Goal: Transaction & Acquisition: Book appointment/travel/reservation

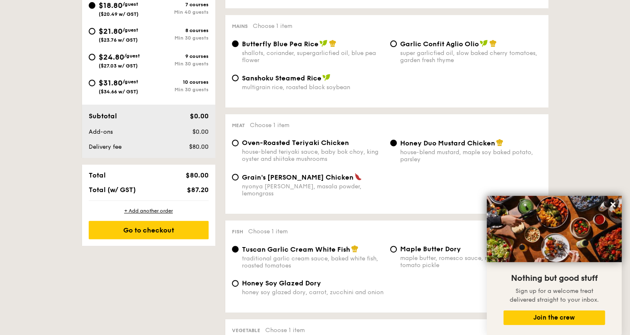
scroll to position [250, 0]
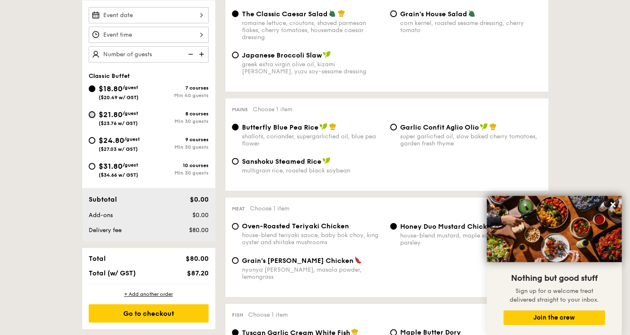
click at [93, 115] on input "$21.80 /guest ($23.76 w/ GST) 8 courses Min 30 guests" at bounding box center [92, 114] width 7 height 7
radio input "true"
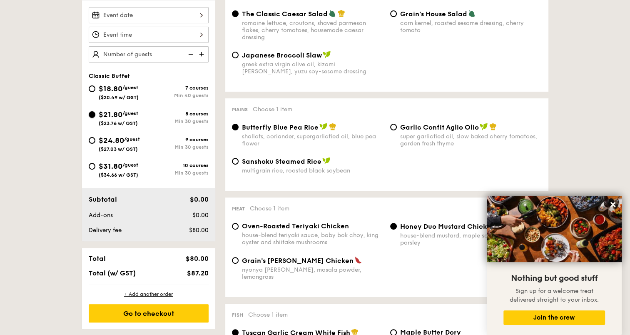
radio input "true"
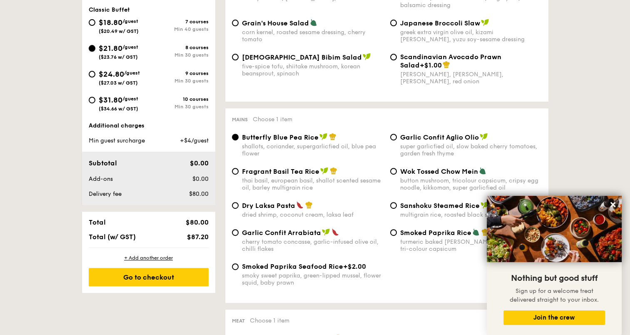
scroll to position [208, 0]
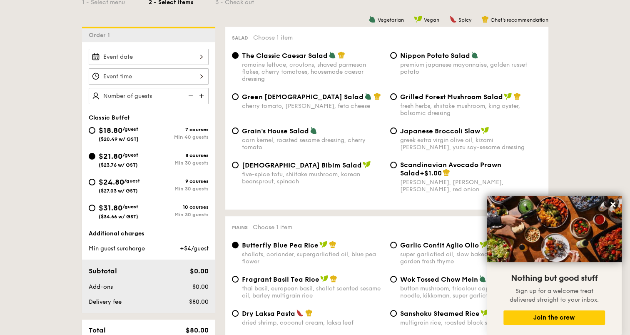
click at [95, 180] on div "$24.80 /guest ($27.03 w/ GST)" at bounding box center [119, 184] width 60 height 17
click at [95, 180] on input "$24.80 /guest ($27.03 w/ GST) 9 courses Min 30 guests" at bounding box center [92, 182] width 7 height 7
radio input "true"
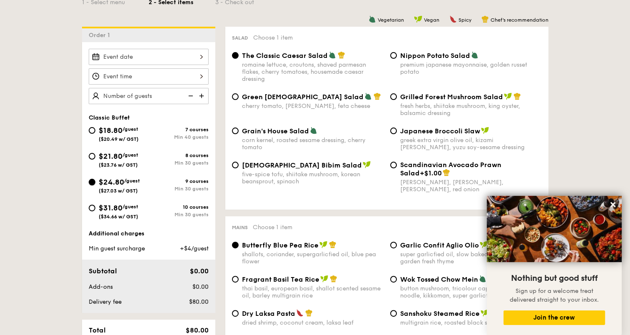
radio input "true"
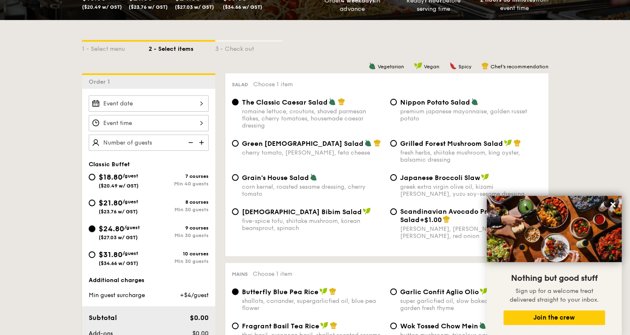
scroll to position [166, 0]
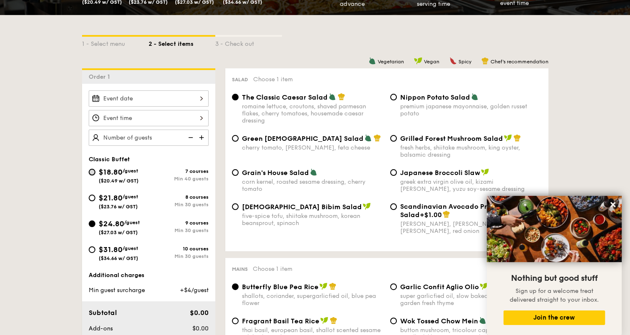
click at [94, 171] on input "$18.80 /guest ($20.49 w/ GST) 7 courses Min 40 guests" at bounding box center [92, 172] width 7 height 7
radio input "true"
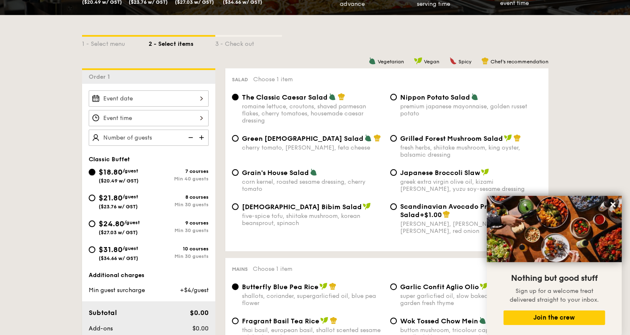
radio input "true"
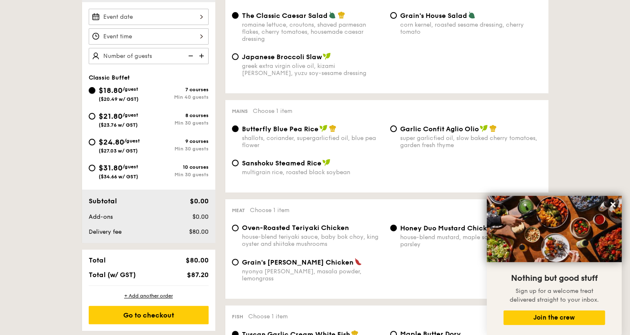
scroll to position [250, 0]
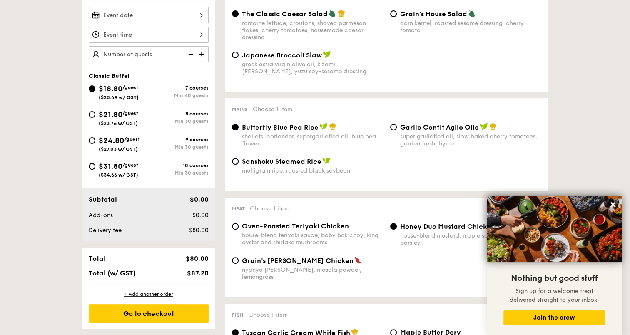
click at [271, 165] on span "Sanshoku Steamed Rice" at bounding box center [281, 161] width 79 height 8
click at [238, 164] on input "Sanshoku Steamed Rice multigrain rice, roasted black soybean" at bounding box center [235, 161] width 7 height 7
radio input "true"
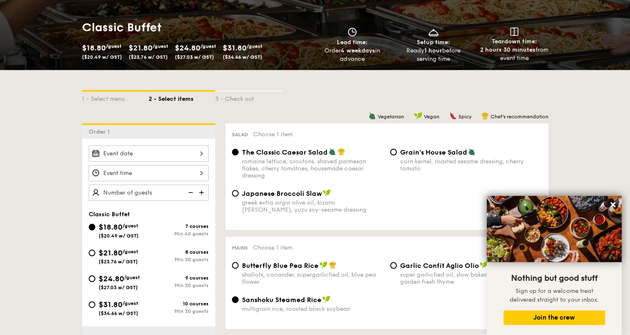
scroll to position [208, 0]
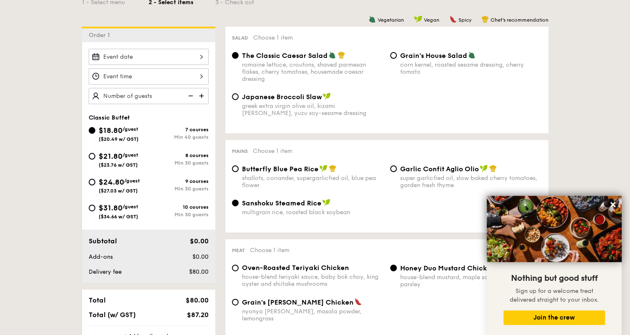
click at [89, 210] on div "$31.80 /guest ($34.66 w/ GST)" at bounding box center [119, 210] width 60 height 17
click at [89, 210] on input "$31.80 /guest ($34.66 w/ GST) 10 courses Min 30 guests" at bounding box center [92, 207] width 7 height 7
radio input "true"
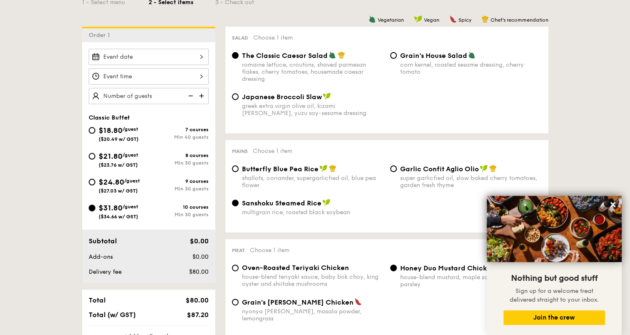
radio input "true"
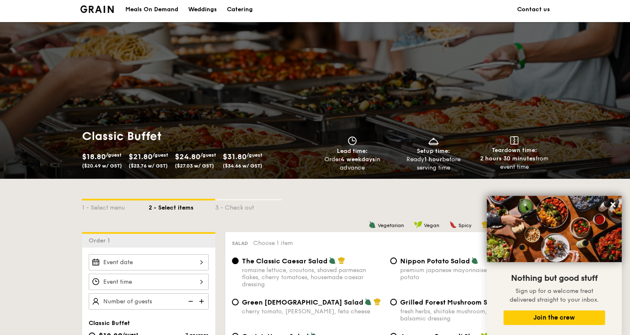
scroll to position [0, 0]
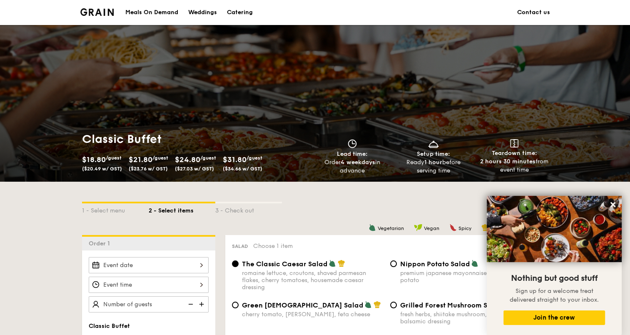
click at [246, 12] on div "Catering" at bounding box center [240, 12] width 26 height 25
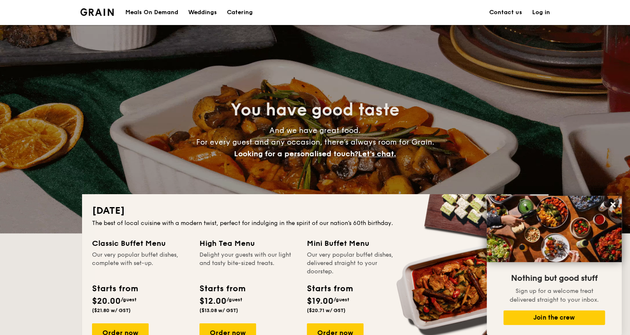
click at [239, 15] on h1 "Catering" at bounding box center [240, 12] width 26 height 25
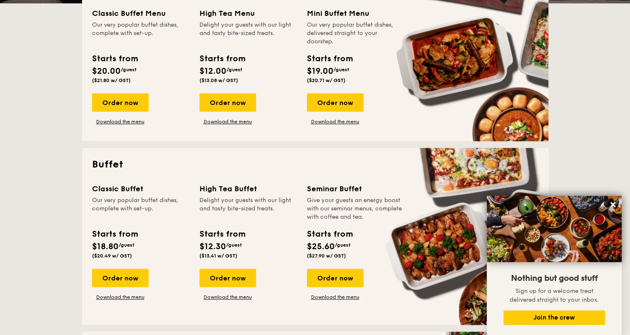
scroll to position [250, 0]
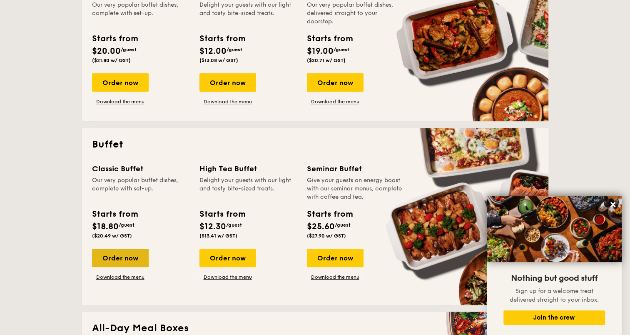
click at [117, 258] on div "Order now" at bounding box center [120, 257] width 57 height 18
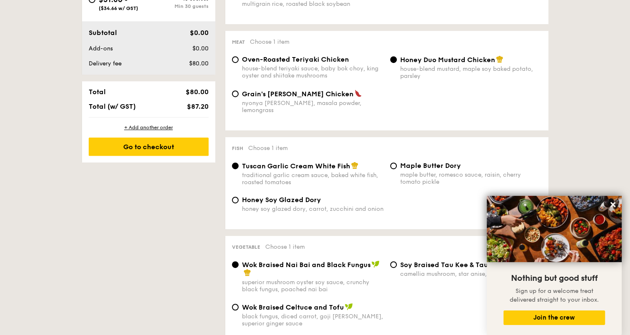
scroll to position [499, 0]
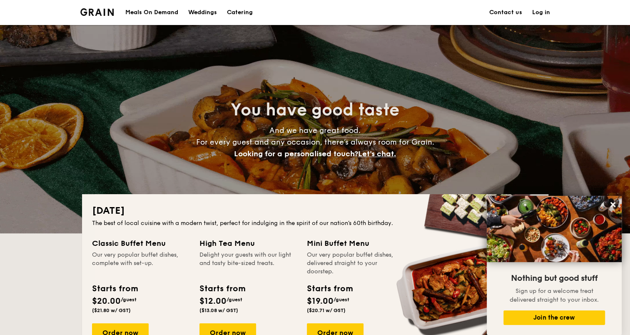
click at [246, 12] on h1 "Catering" at bounding box center [240, 12] width 26 height 25
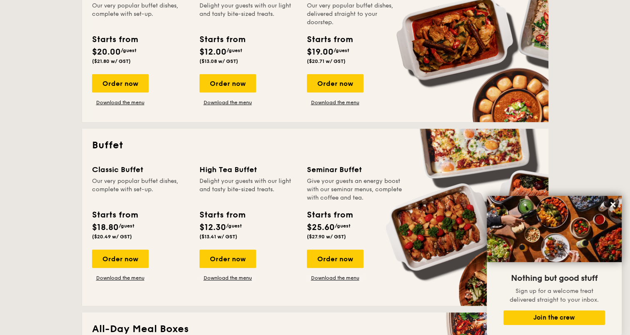
scroll to position [250, 0]
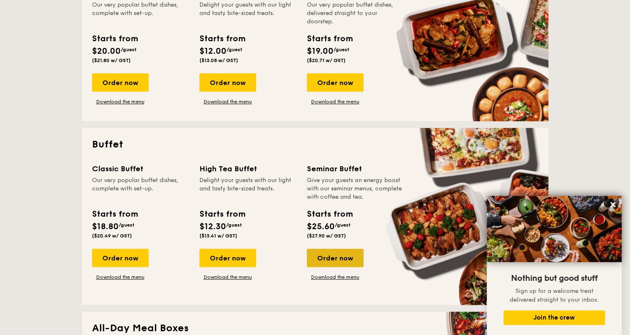
click at [320, 258] on div "Order now" at bounding box center [335, 257] width 57 height 18
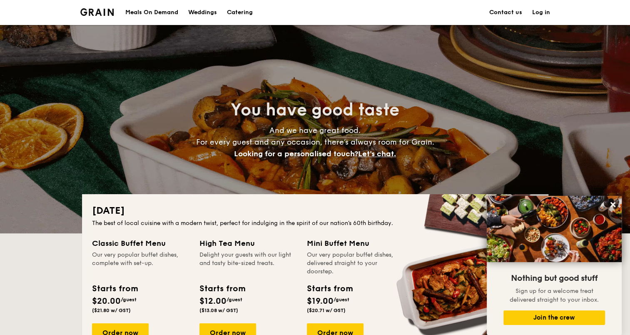
click at [238, 14] on h1 "Catering" at bounding box center [240, 12] width 26 height 25
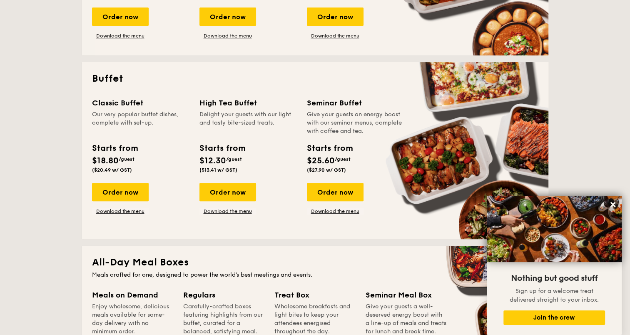
scroll to position [333, 0]
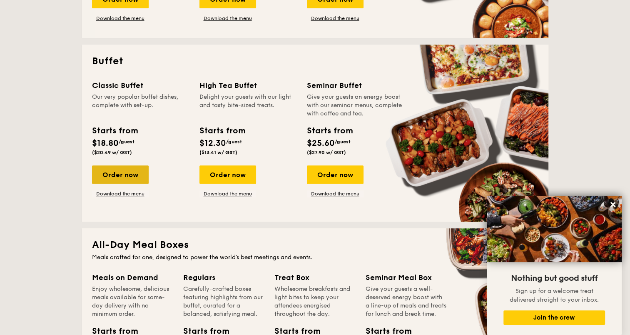
click at [131, 176] on div "Order now" at bounding box center [120, 174] width 57 height 18
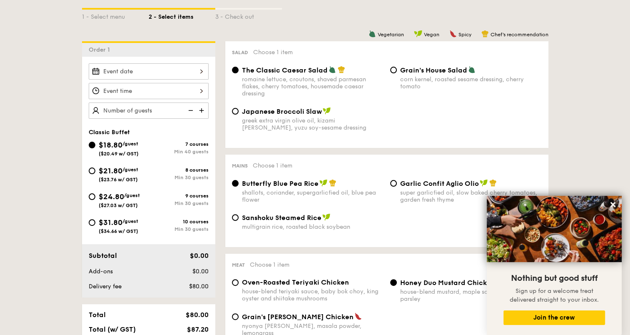
scroll to position [208, 0]
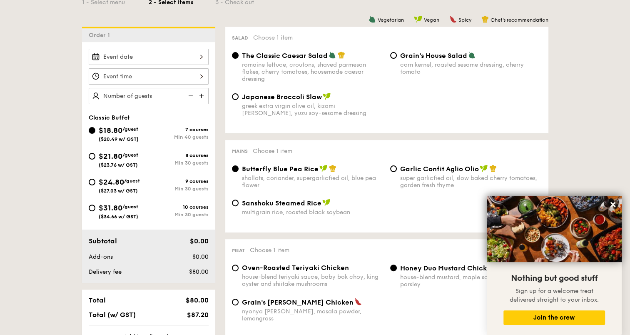
click at [612, 204] on icon at bounding box center [612, 204] width 5 height 5
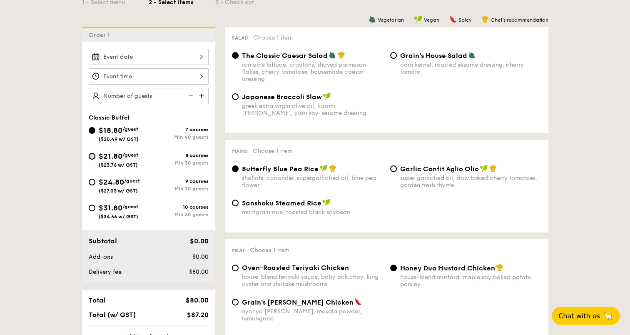
click at [91, 156] on input "$21.80 /guest ($23.76 w/ GST) 8 courses Min 30 guests" at bounding box center [92, 156] width 7 height 7
radio input "true"
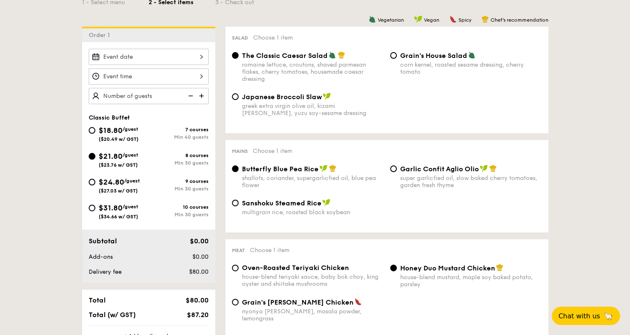
radio input "true"
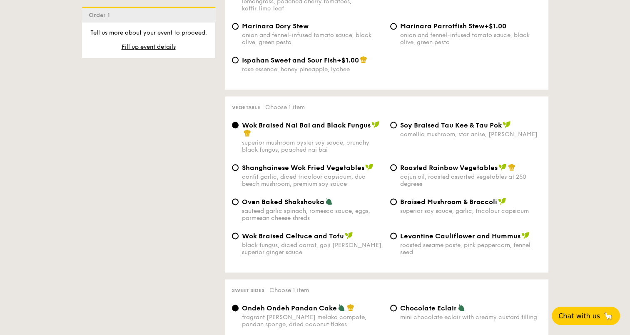
scroll to position [1040, 0]
